Goal: Task Accomplishment & Management: Manage account settings

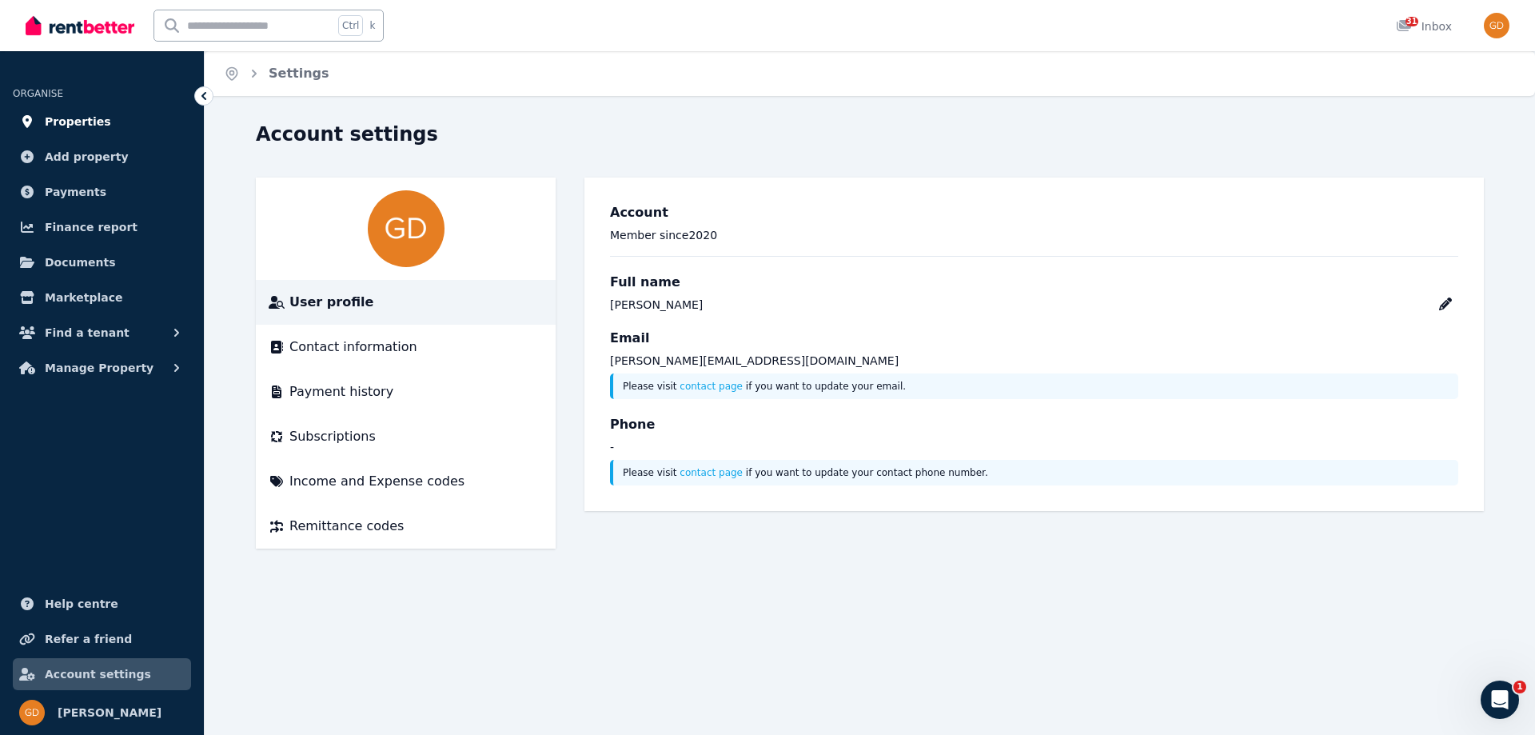
click at [83, 124] on span "Properties" at bounding box center [78, 121] width 66 height 19
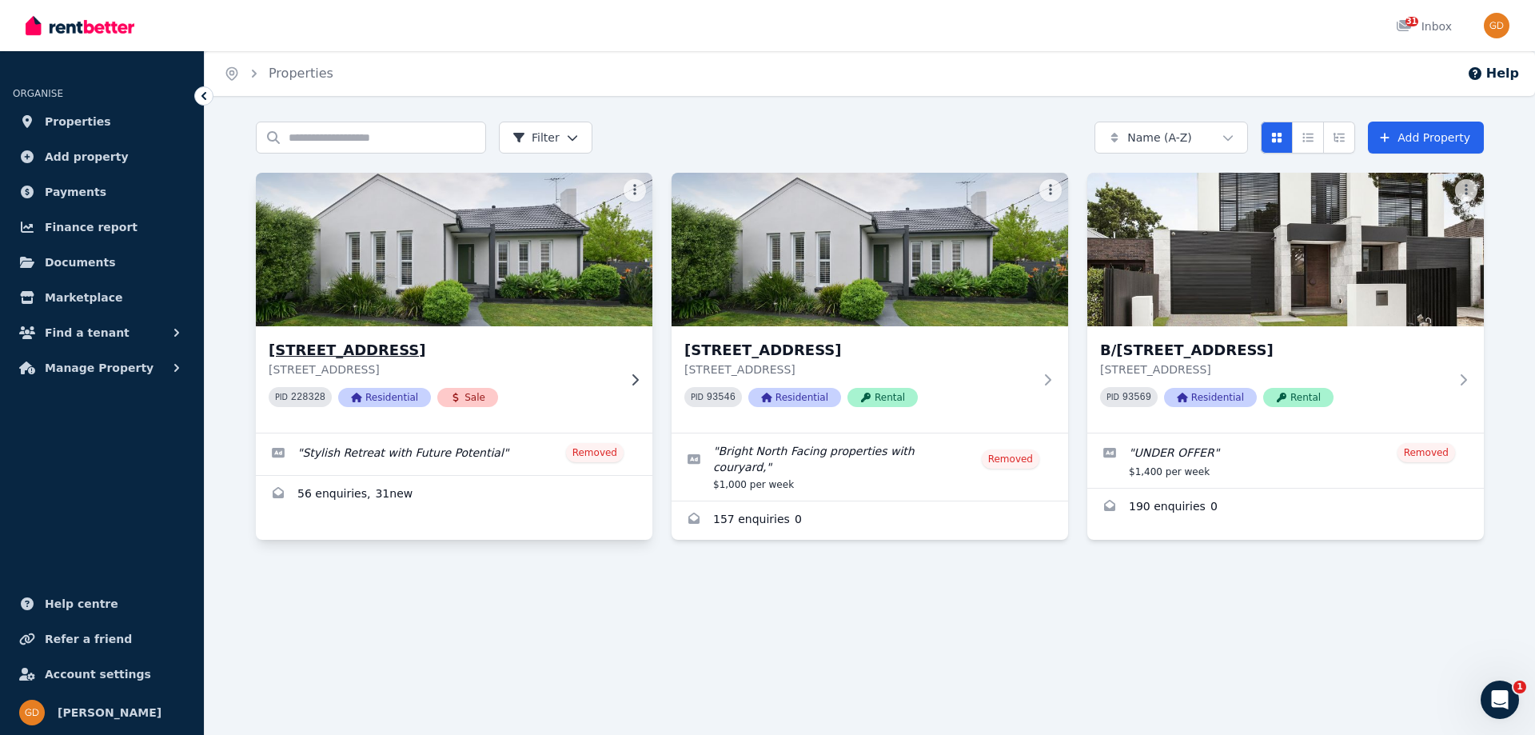
click at [437, 269] on img at bounding box center [454, 249] width 416 height 161
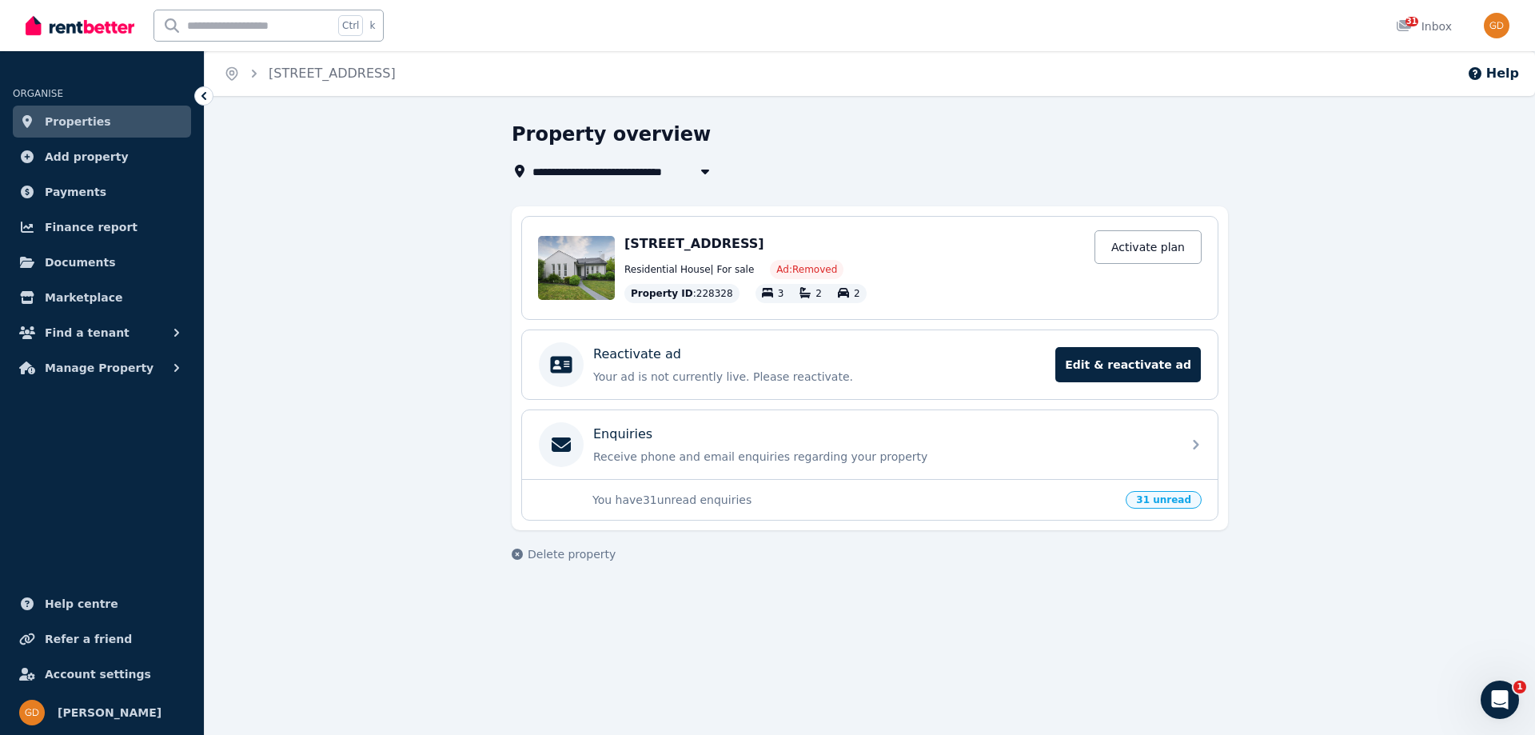
click at [50, 110] on link "Properties" at bounding box center [102, 122] width 178 height 32
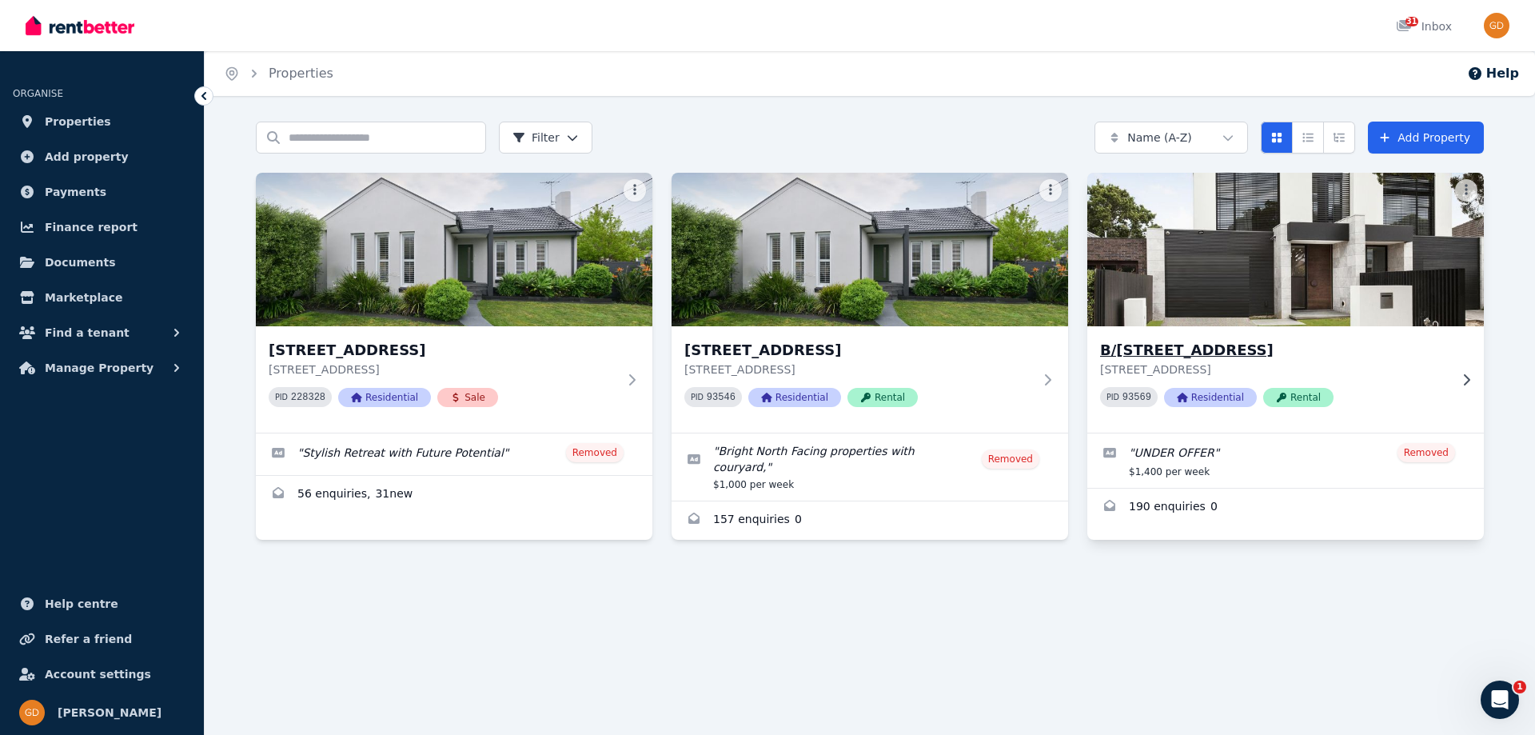
click at [1244, 231] on img at bounding box center [1285, 249] width 416 height 161
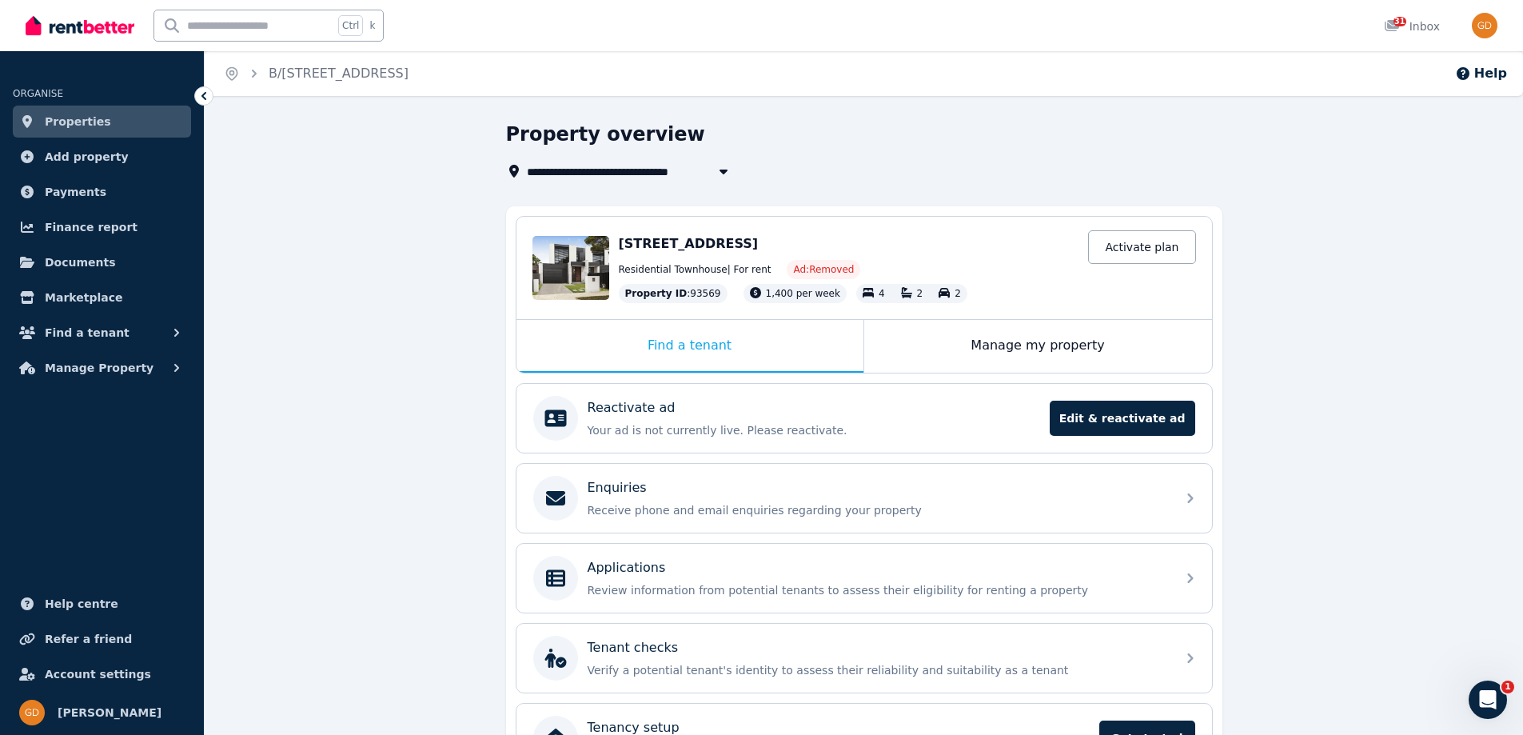
click at [734, 233] on div "[STREET_ADDRESS] Activate plan" at bounding box center [907, 244] width 577 height 22
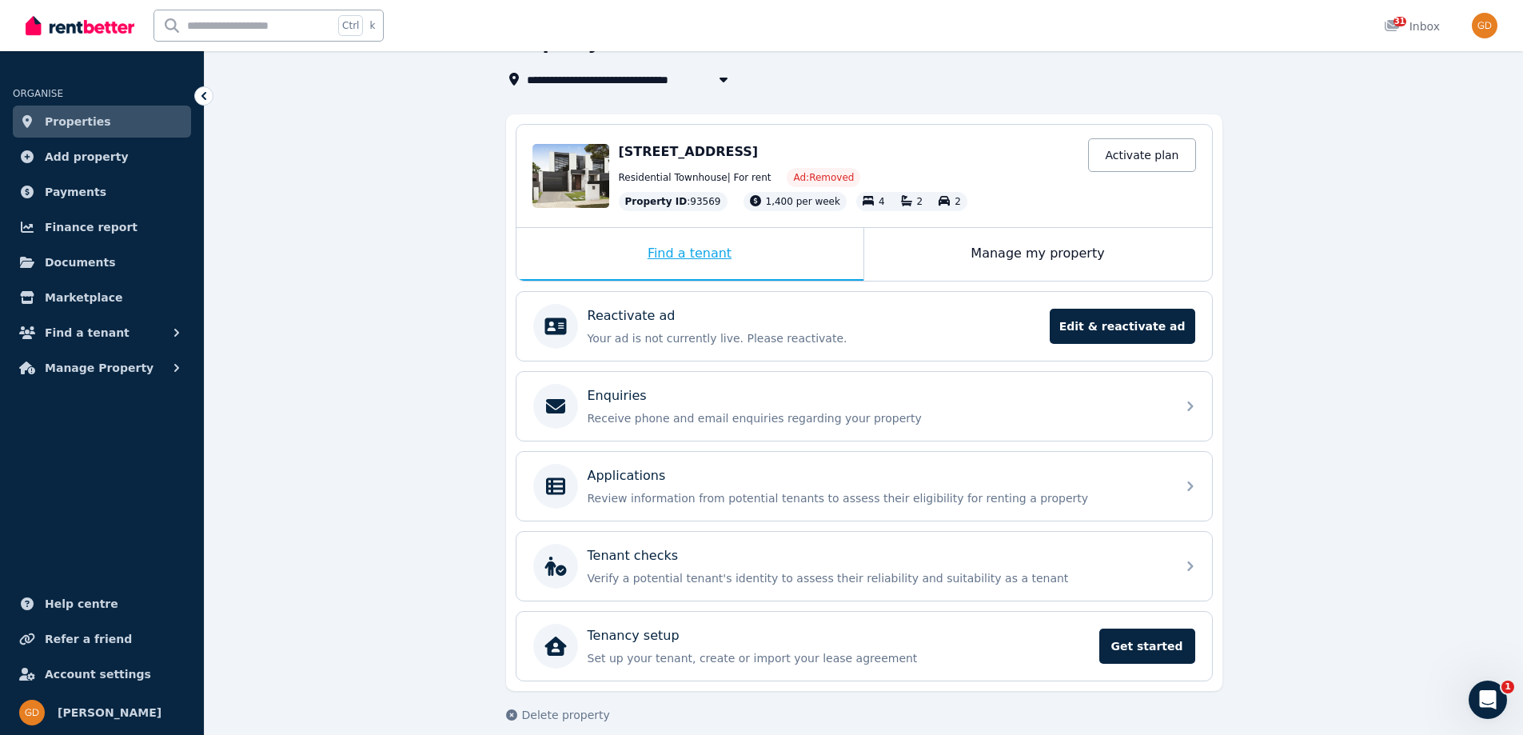
scroll to position [109, 0]
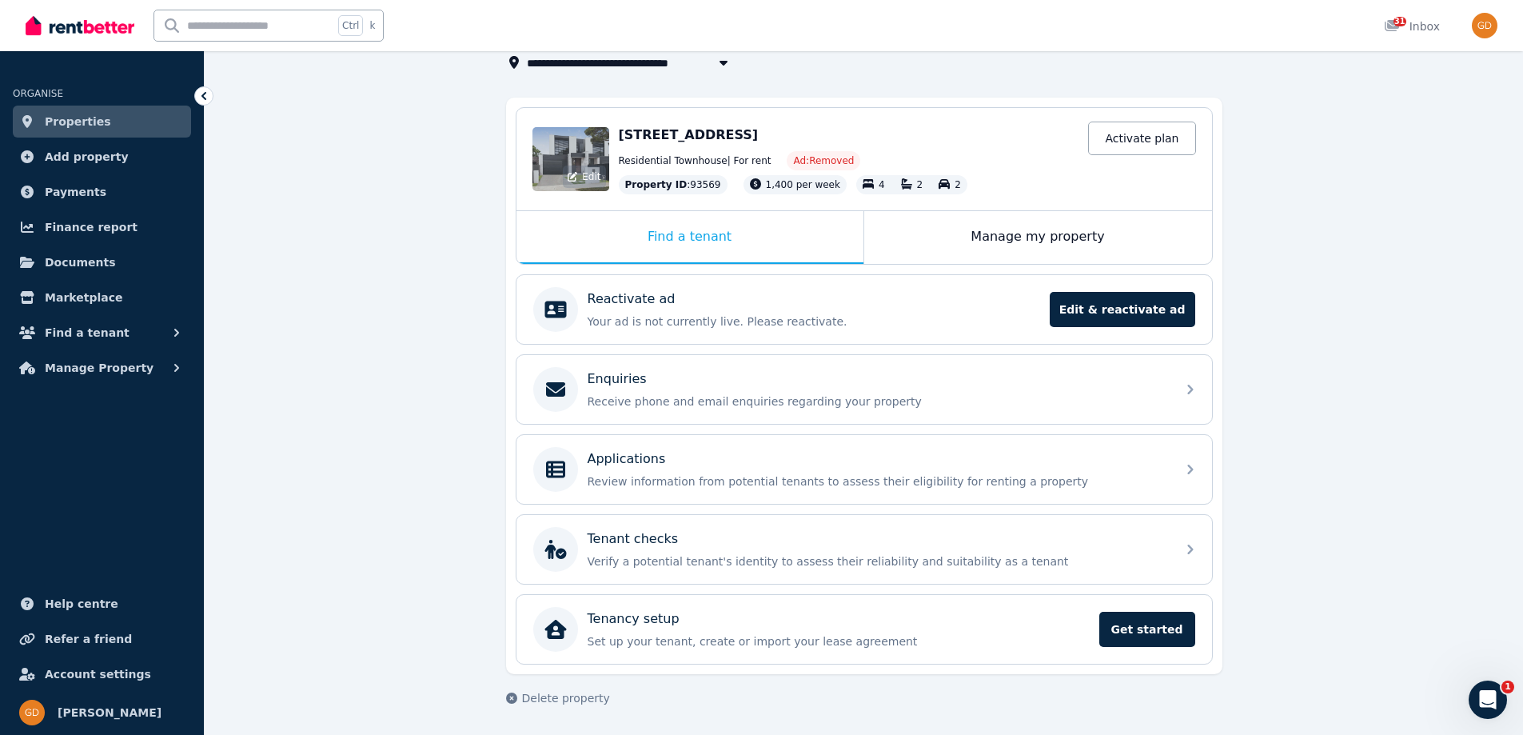
click at [577, 158] on div "Edit" at bounding box center [570, 159] width 77 height 64
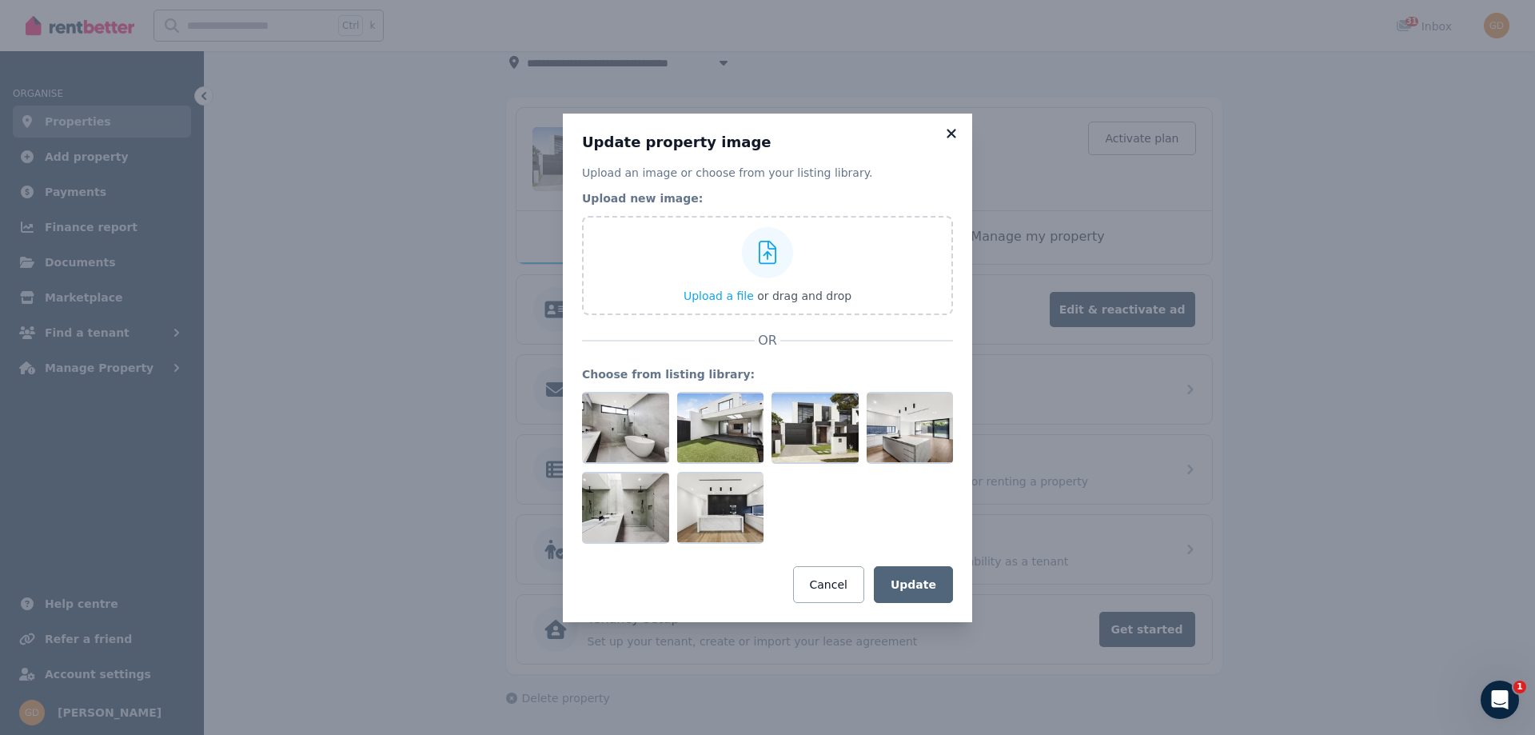
click at [953, 129] on icon at bounding box center [950, 133] width 9 height 9
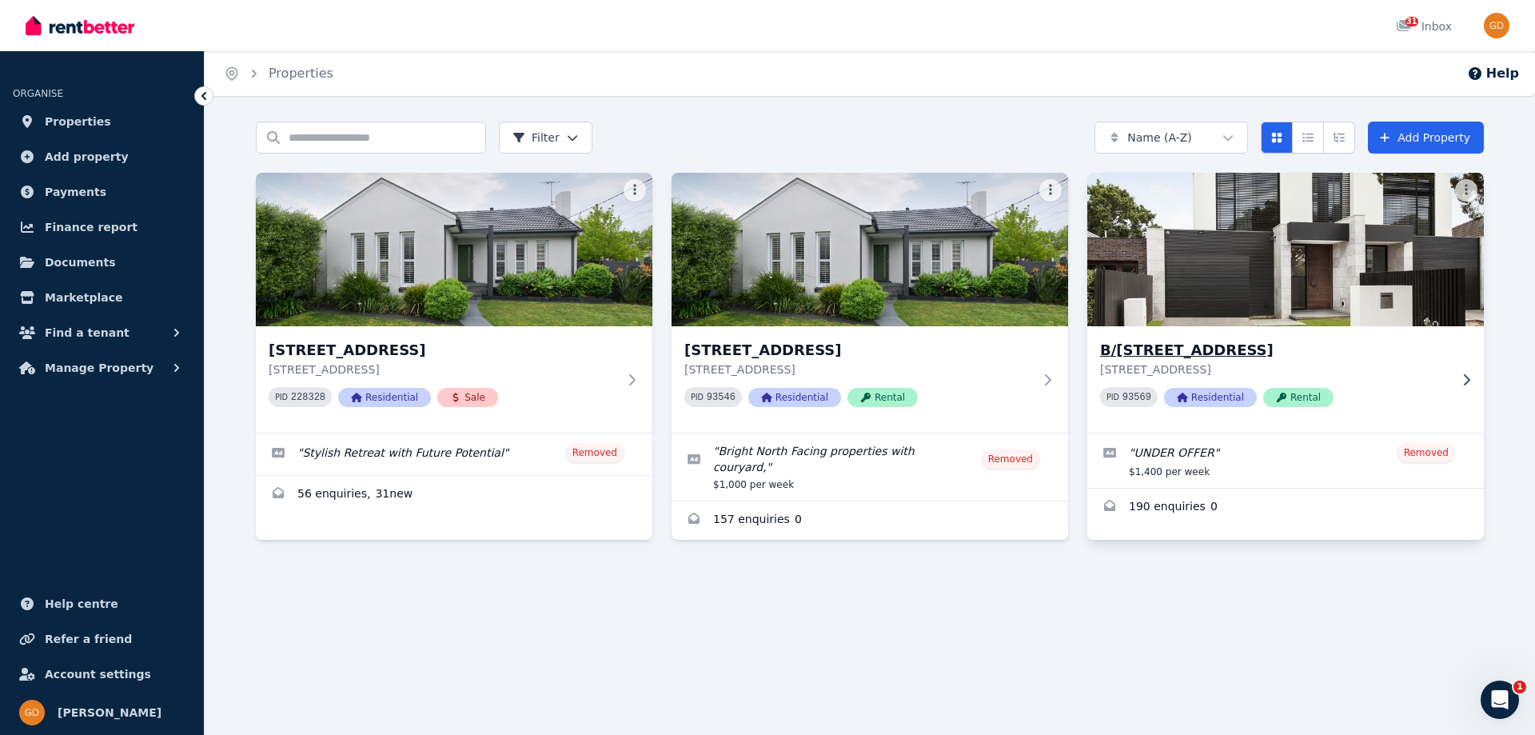
click at [1465, 381] on icon at bounding box center [1466, 379] width 16 height 13
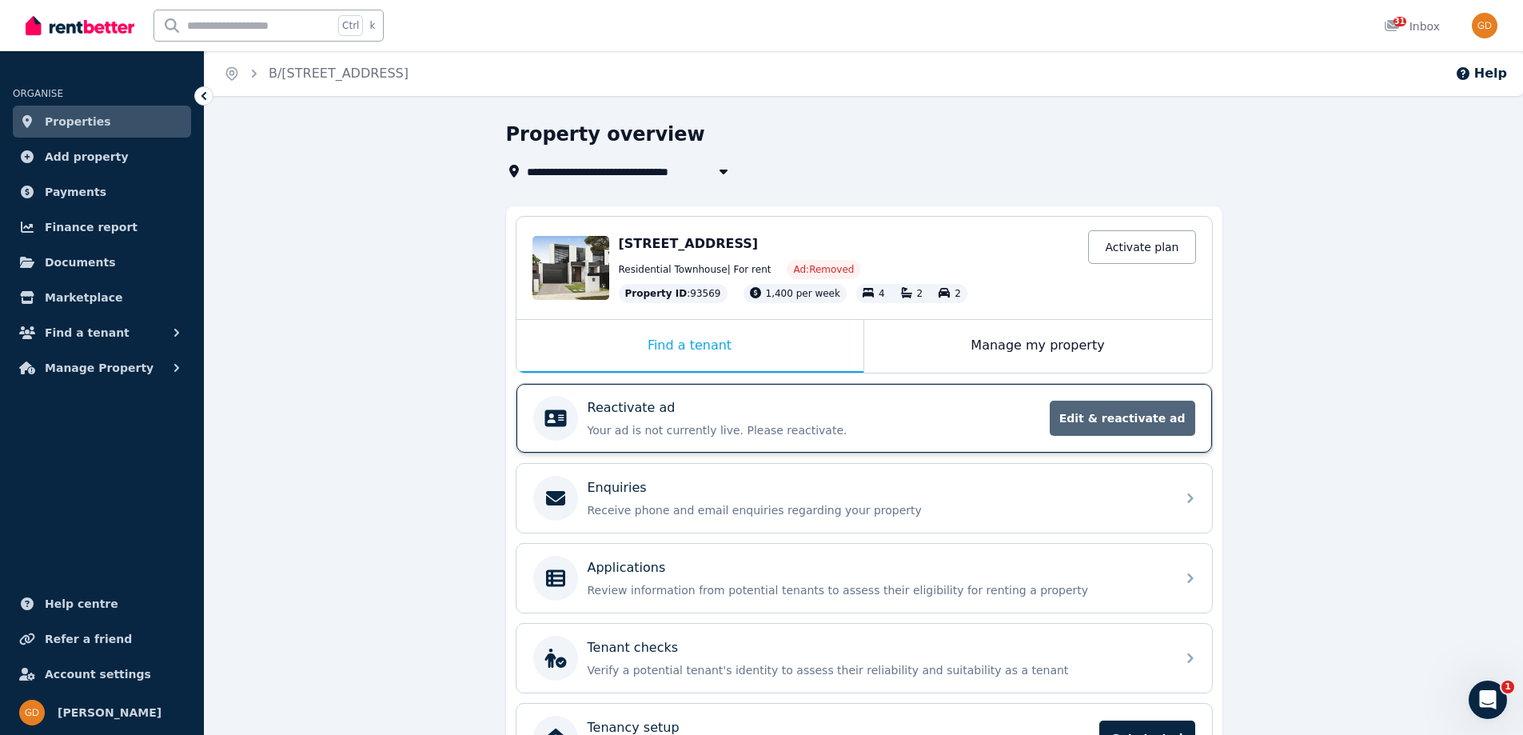
click at [1103, 418] on span "Edit & reactivate ad" at bounding box center [1121, 417] width 145 height 35
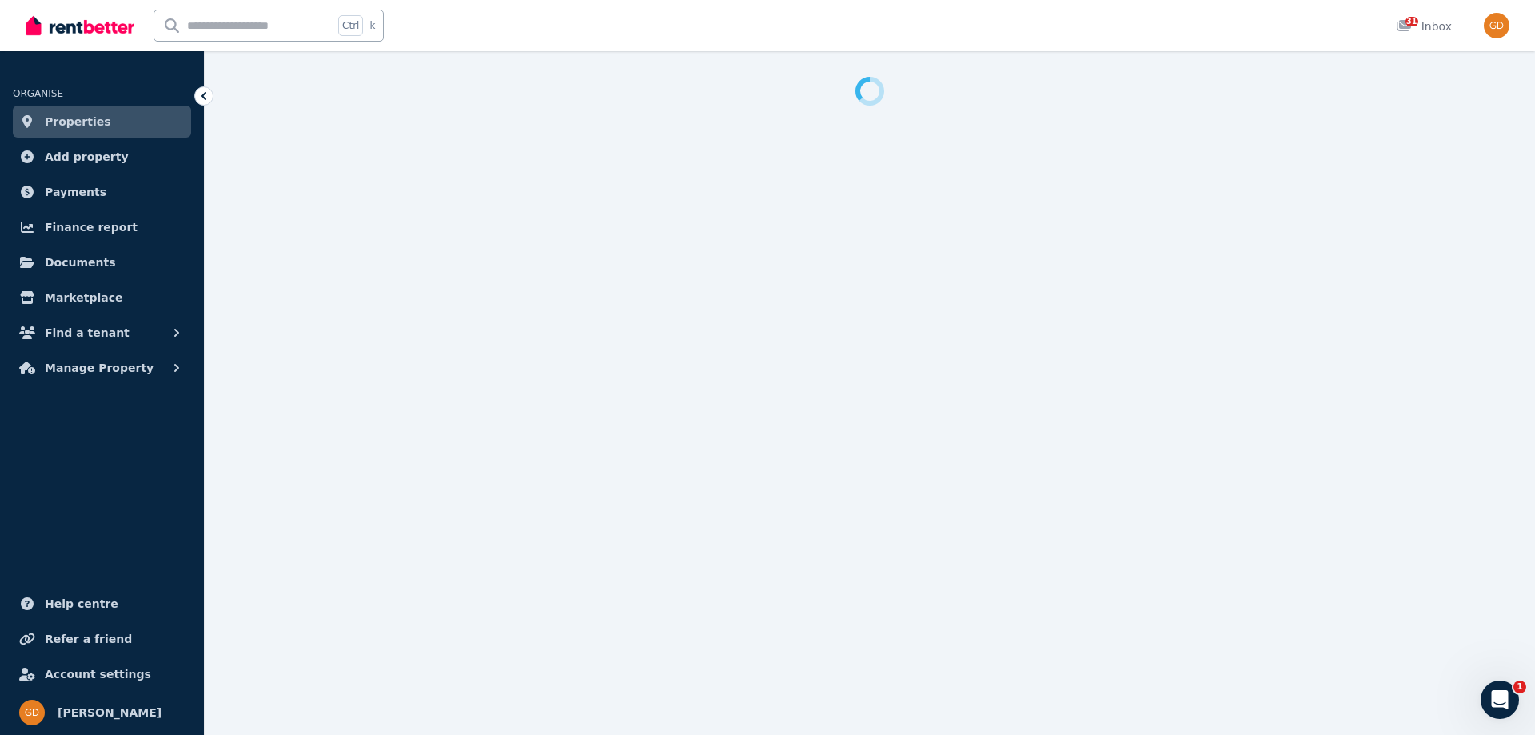
select select "**********"
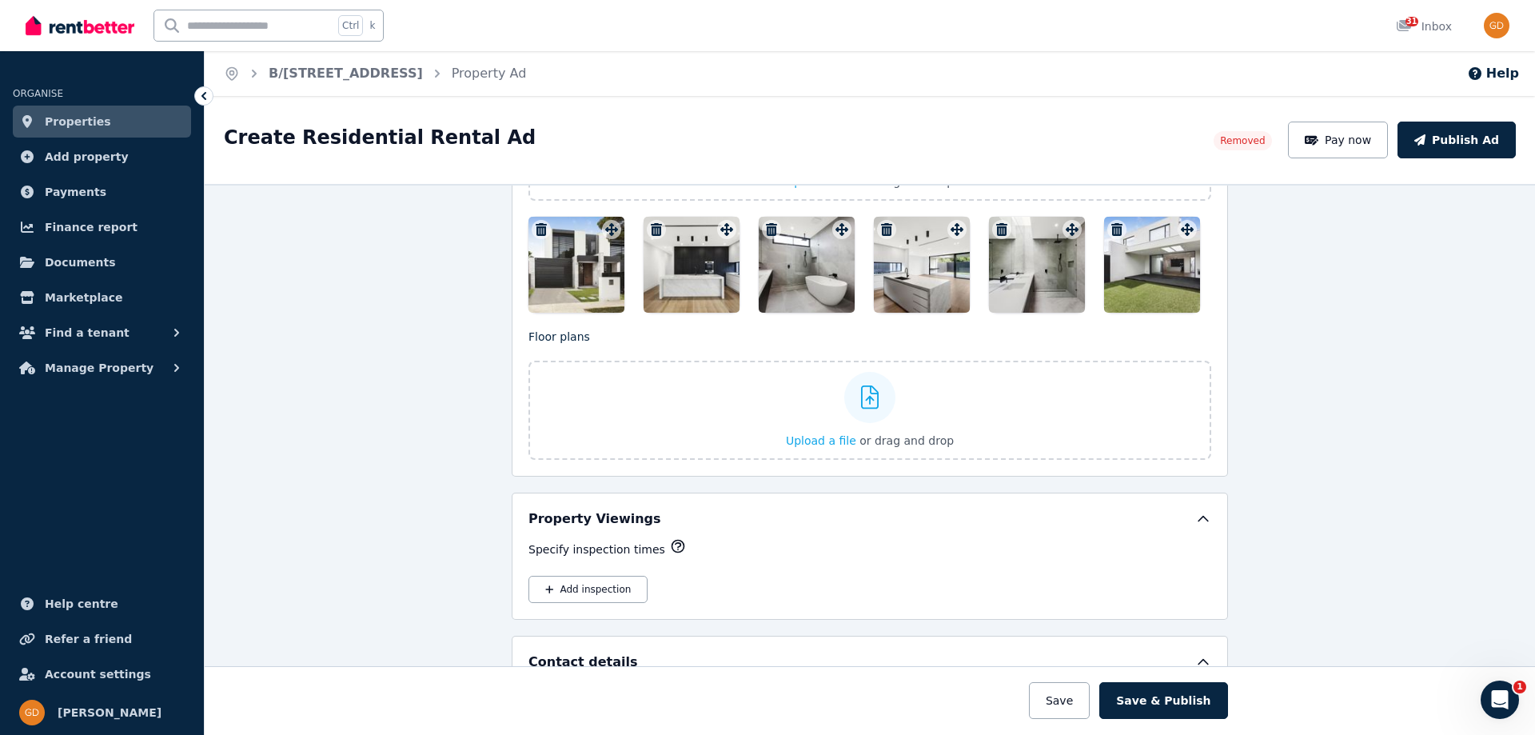
scroll to position [2124, 0]
